Goal: Transaction & Acquisition: Purchase product/service

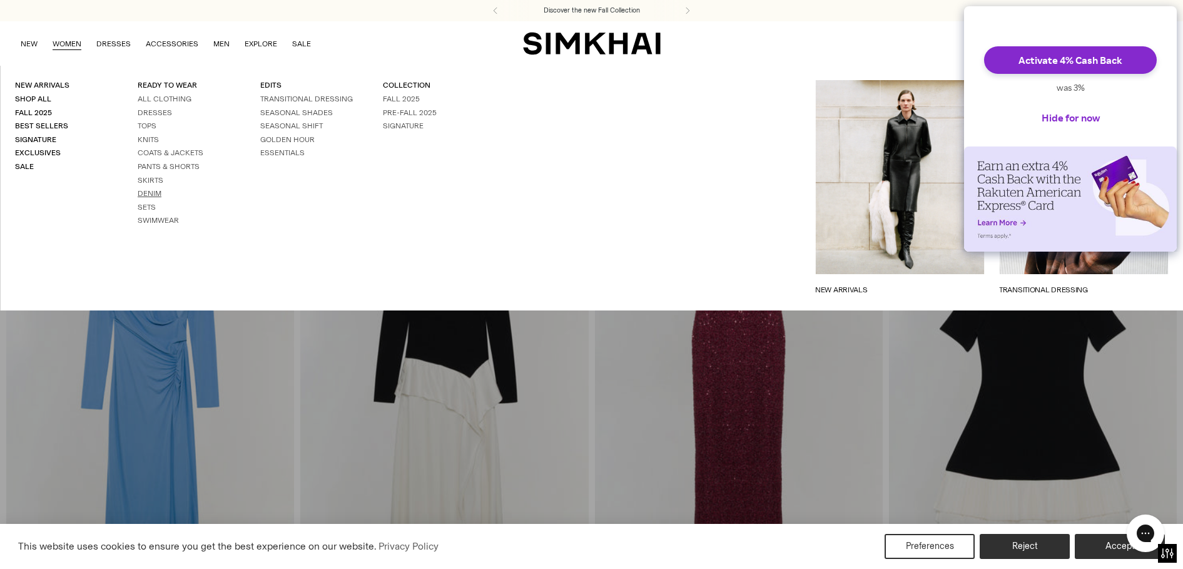
click at [156, 192] on link "Denim" at bounding box center [150, 193] width 24 height 9
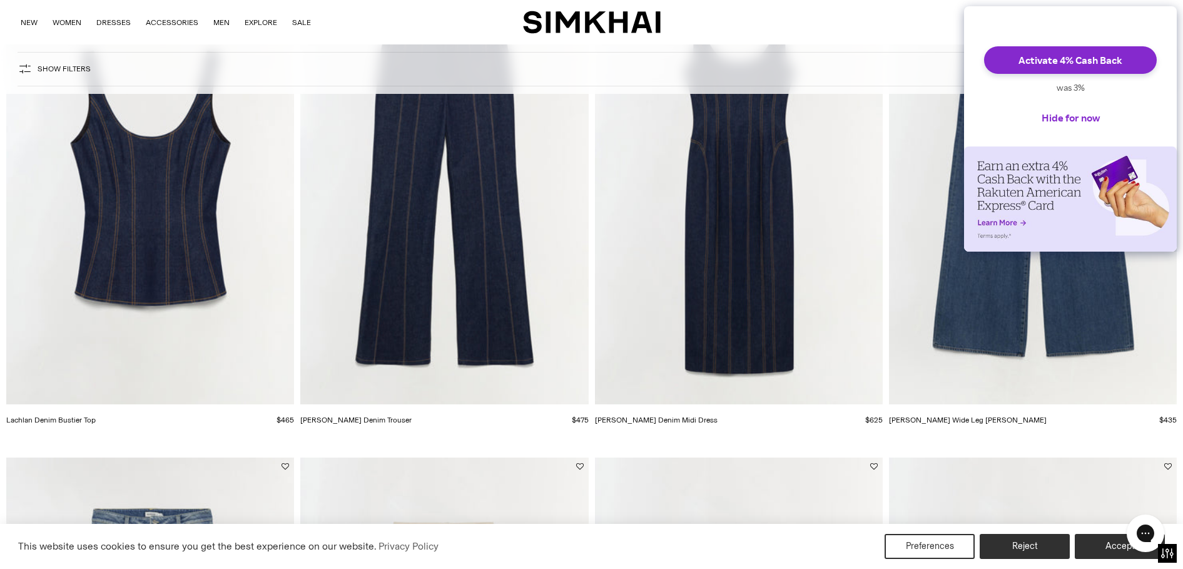
scroll to position [209, 0]
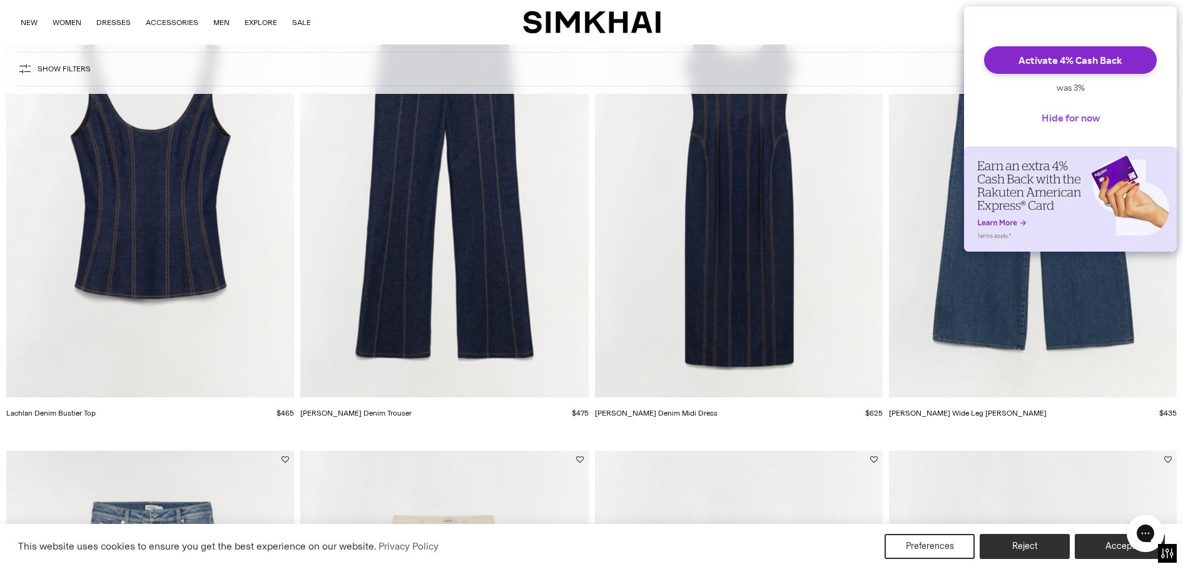
click at [1093, 130] on button "Hide for now" at bounding box center [1071, 118] width 78 height 28
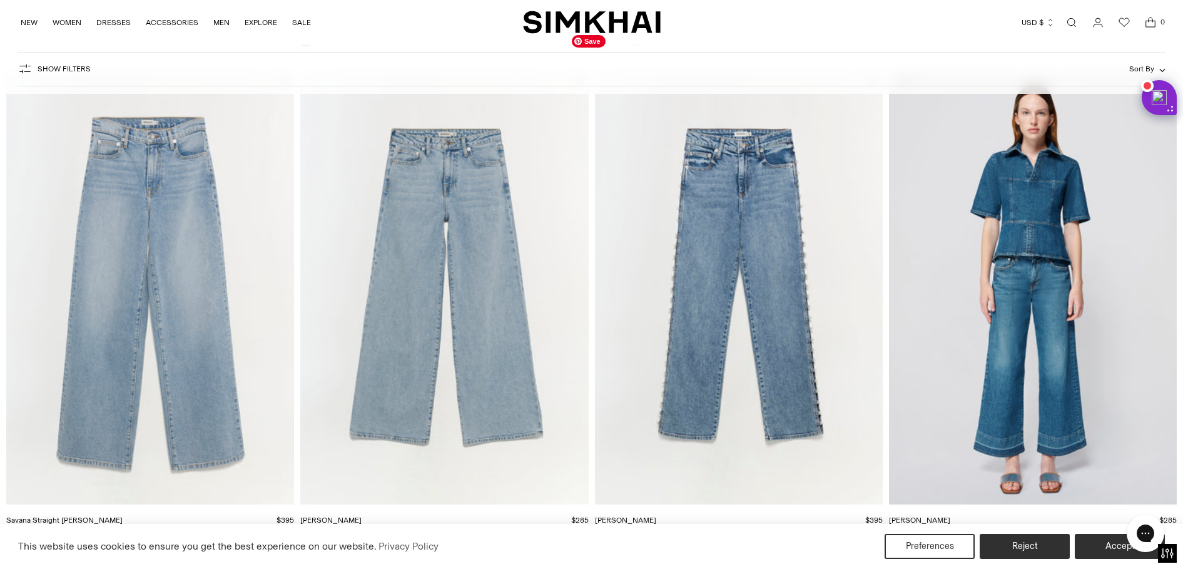
scroll to position [2328, 0]
